Goal: Task Accomplishment & Management: Use online tool/utility

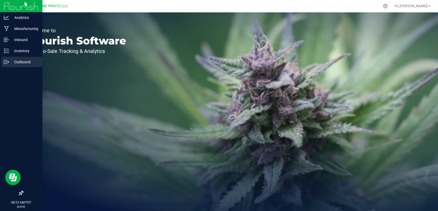
click at [12, 60] on p "Outbound" at bounding box center [24, 62] width 31 height 6
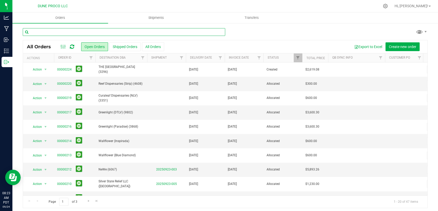
click at [107, 35] on input "text" at bounding box center [124, 32] width 202 height 8
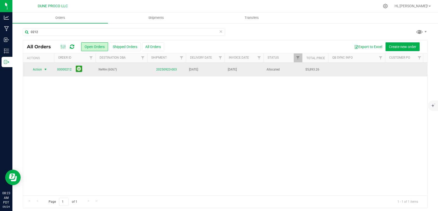
click at [46, 69] on span "select" at bounding box center [45, 69] width 4 height 4
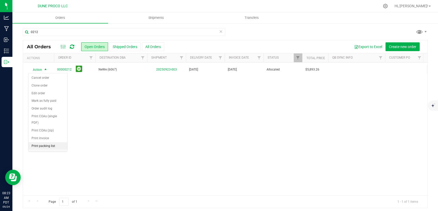
click at [43, 142] on li "Print packing list" at bounding box center [47, 146] width 39 height 8
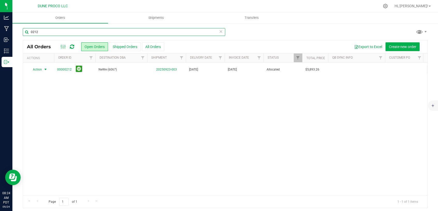
click at [55, 33] on input "0212" at bounding box center [124, 32] width 202 height 8
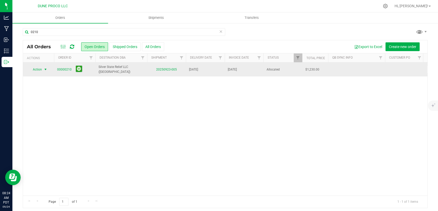
click at [44, 69] on span "select" at bounding box center [45, 69] width 4 height 4
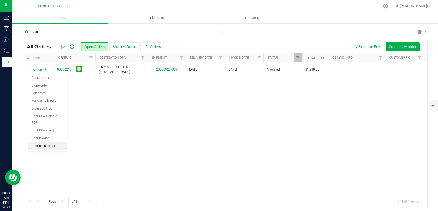
click at [44, 142] on li "Print packing list" at bounding box center [47, 146] width 39 height 8
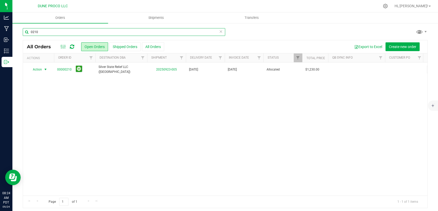
click at [164, 32] on input "0210" at bounding box center [124, 32] width 202 height 8
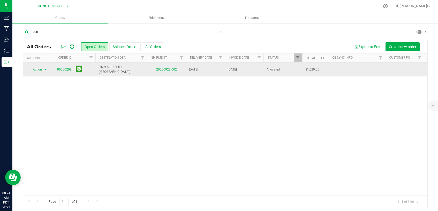
click at [36, 69] on span "Action" at bounding box center [35, 69] width 14 height 7
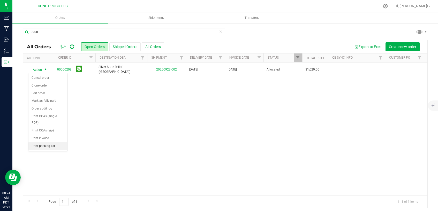
click at [47, 142] on li "Print packing list" at bounding box center [47, 146] width 39 height 8
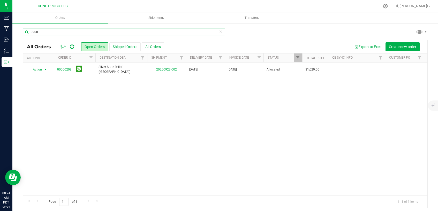
click at [149, 30] on input "0208" at bounding box center [124, 32] width 202 height 8
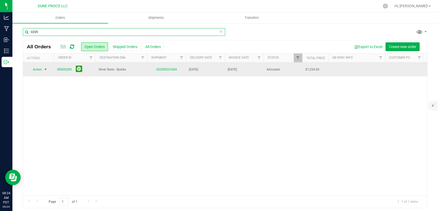
type input "0209"
click at [39, 70] on span "Action" at bounding box center [35, 69] width 14 height 7
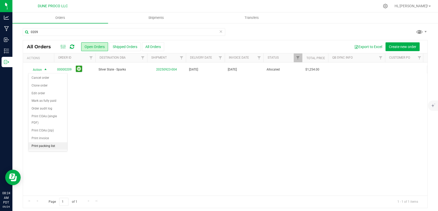
click at [54, 142] on li "Print packing list" at bounding box center [47, 146] width 39 height 8
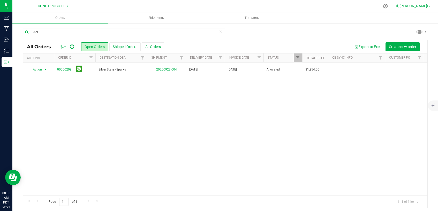
click at [426, 7] on span "Hi, [PERSON_NAME]!" at bounding box center [411, 6] width 34 height 4
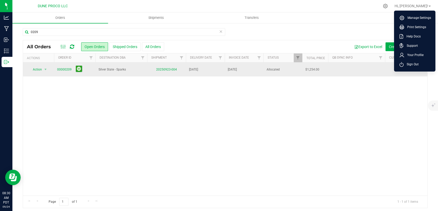
click at [404, 65] on span "Sign Out" at bounding box center [410, 64] width 15 height 5
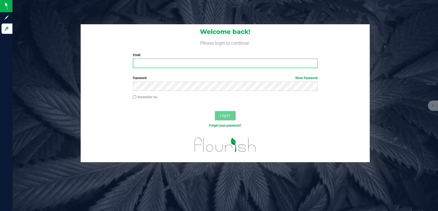
type input "[EMAIL_ADDRESS][PERSON_NAME][DOMAIN_NAME]"
